Goal: Task Accomplishment & Management: Manage account settings

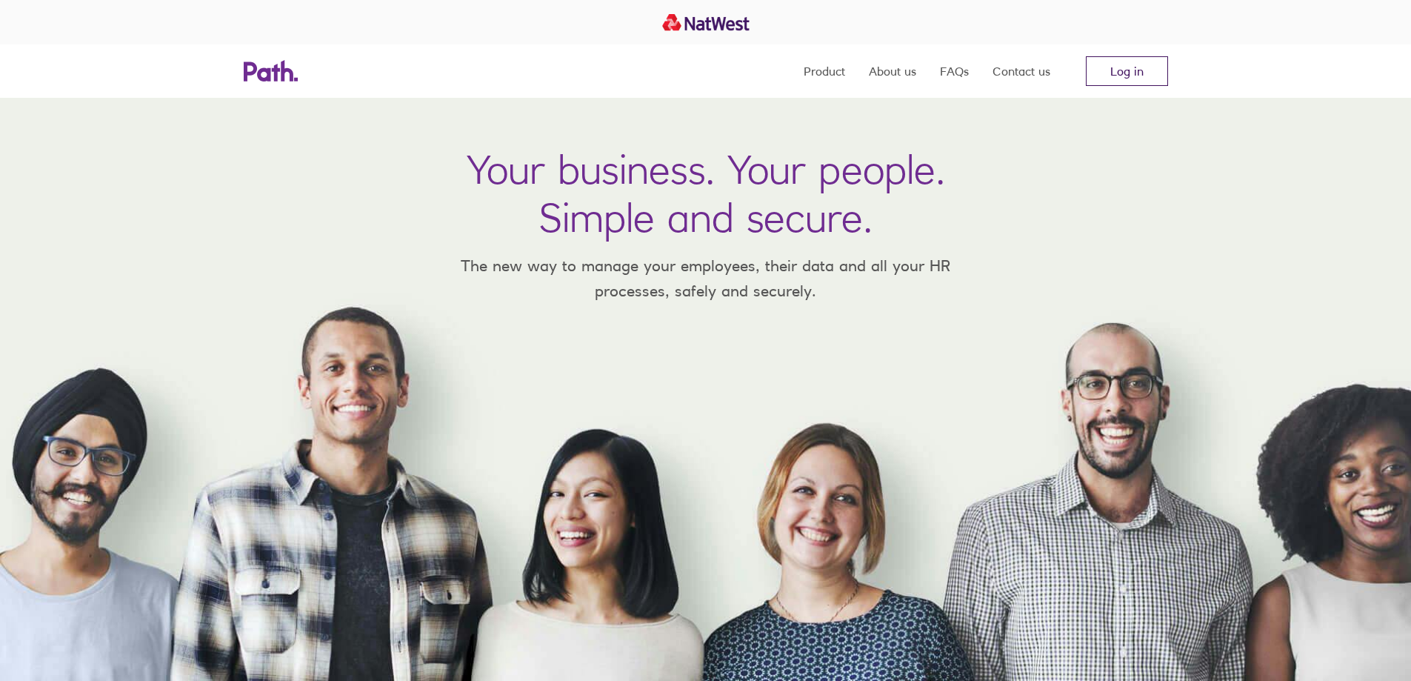
click at [1146, 75] on link "Log in" at bounding box center [1127, 71] width 82 height 30
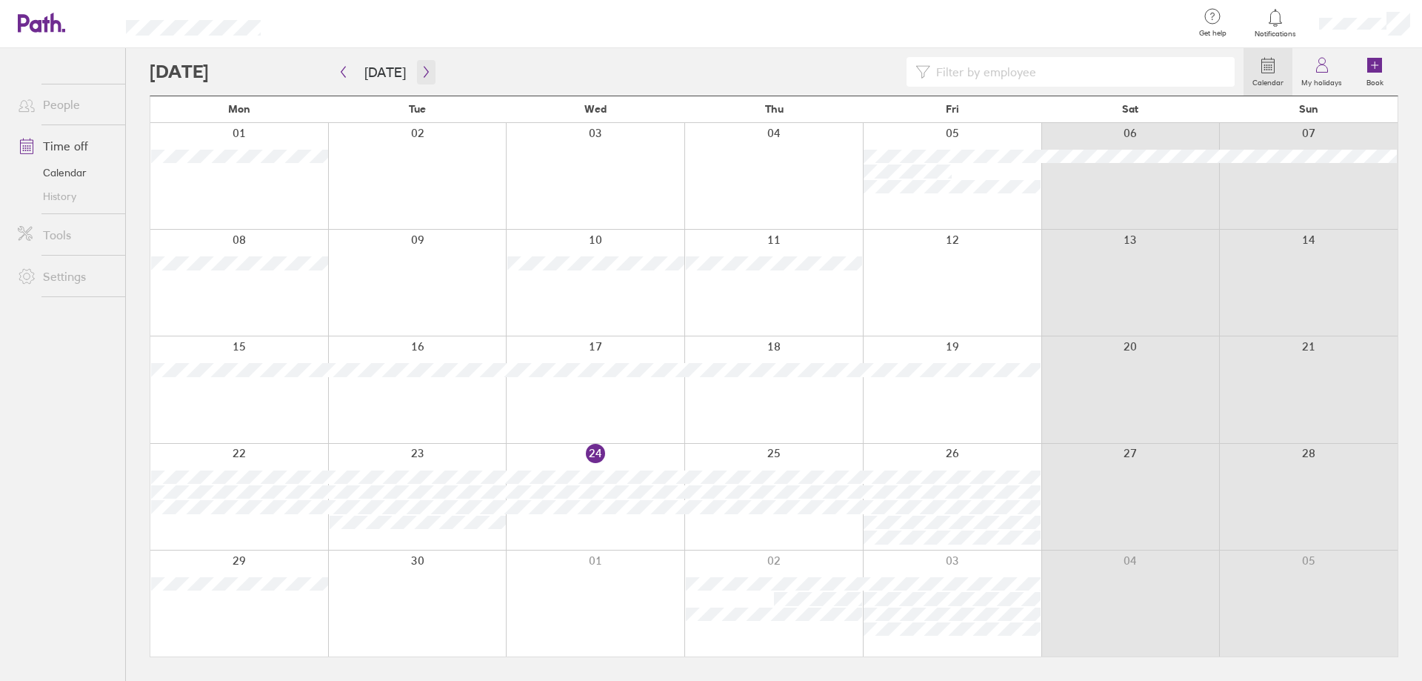
click at [424, 72] on icon "button" at bounding box center [426, 72] width 4 height 11
click at [424, 74] on icon "button" at bounding box center [426, 72] width 4 height 11
